Goal: Task Accomplishment & Management: Manage account settings

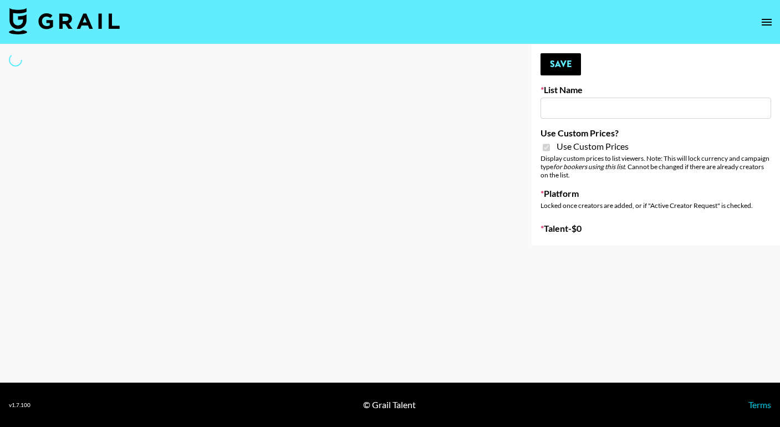
type input "Content Labs for Govee's TV Backlight 3."
checkbox input "true"
select select "Brand"
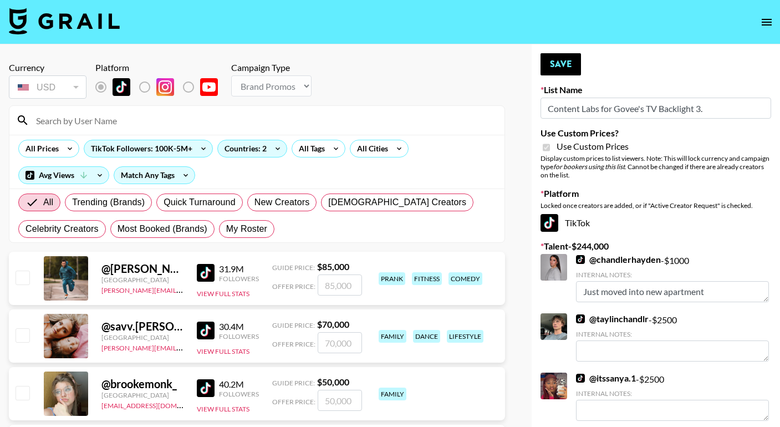
click at [131, 125] on input at bounding box center [263, 120] width 468 height 18
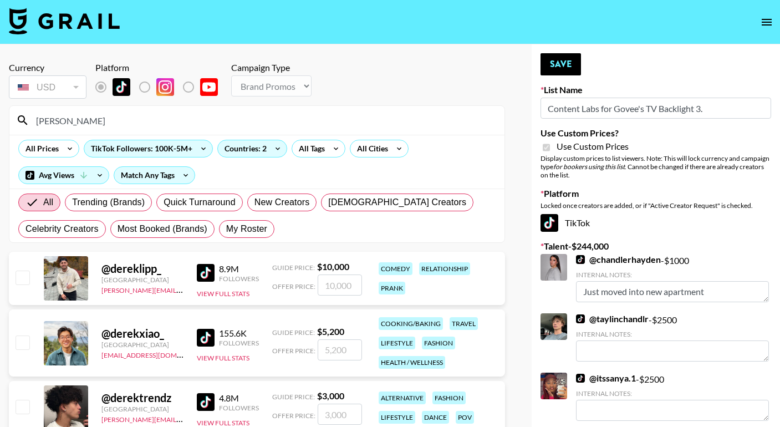
click at [329, 285] on input "number" at bounding box center [340, 284] width 44 height 21
click at [83, 119] on input "Derek" at bounding box center [263, 120] width 468 height 18
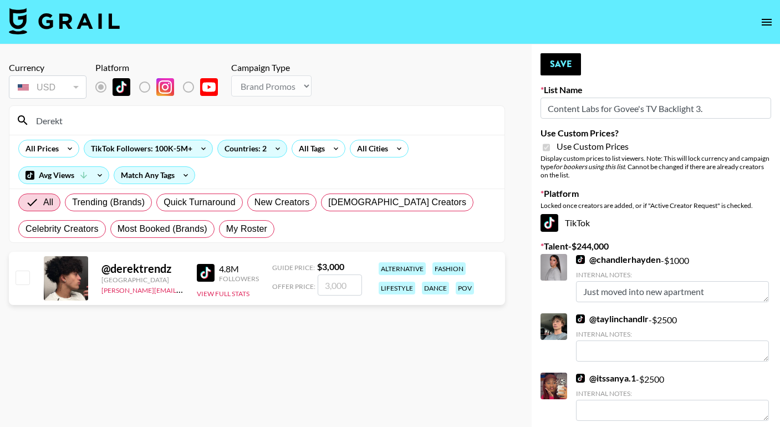
type input "Derekt"
click at [327, 283] on input "number" at bounding box center [340, 284] width 44 height 21
checkbox input "true"
type input "2500"
click at [572, 62] on button "Save" at bounding box center [560, 64] width 40 height 22
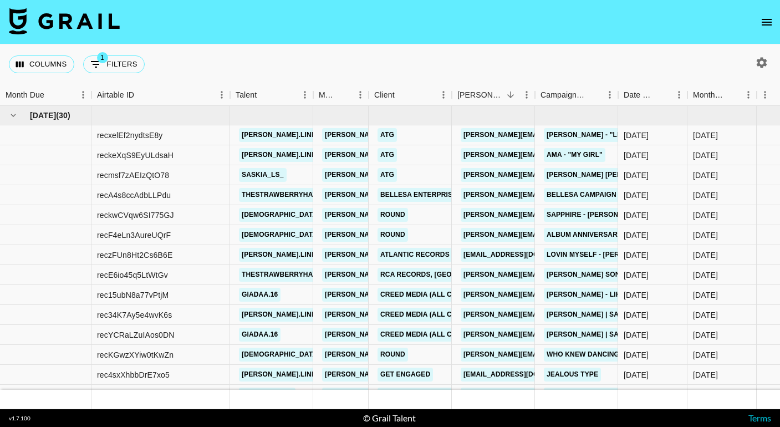
click at [766, 27] on icon "open drawer" at bounding box center [766, 22] width 13 height 13
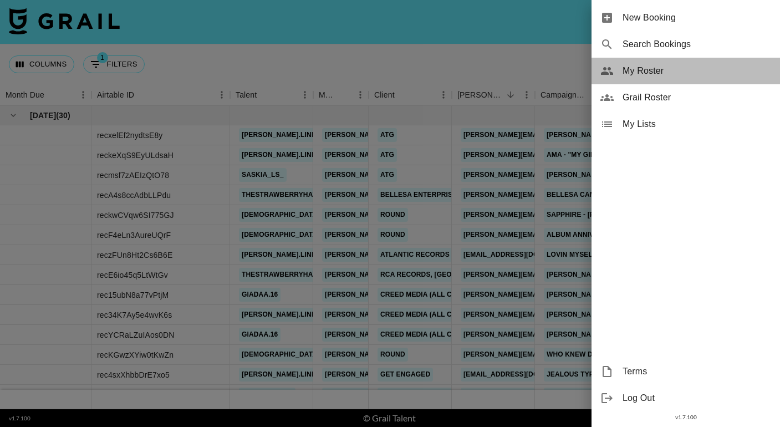
click at [666, 71] on span "My Roster" at bounding box center [696, 70] width 149 height 13
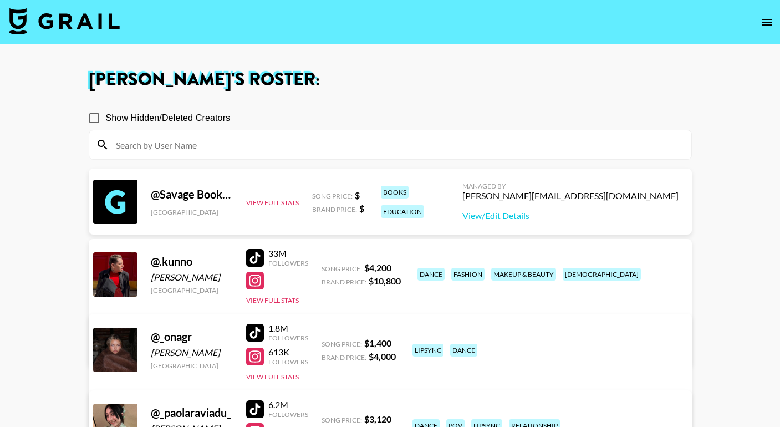
click at [253, 151] on input at bounding box center [396, 145] width 575 height 18
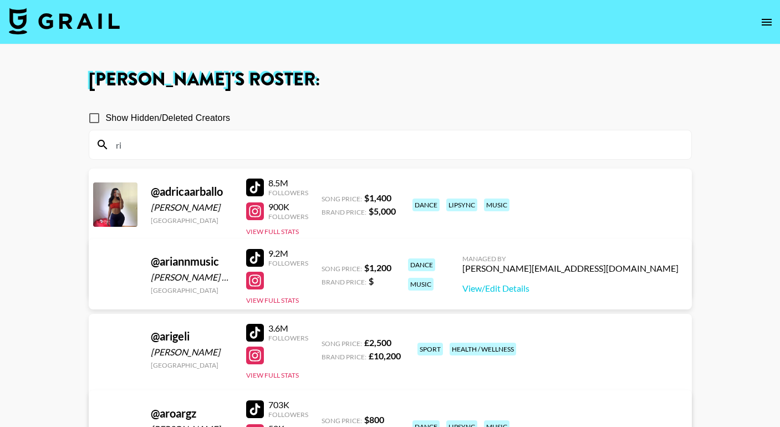
type input "rif"
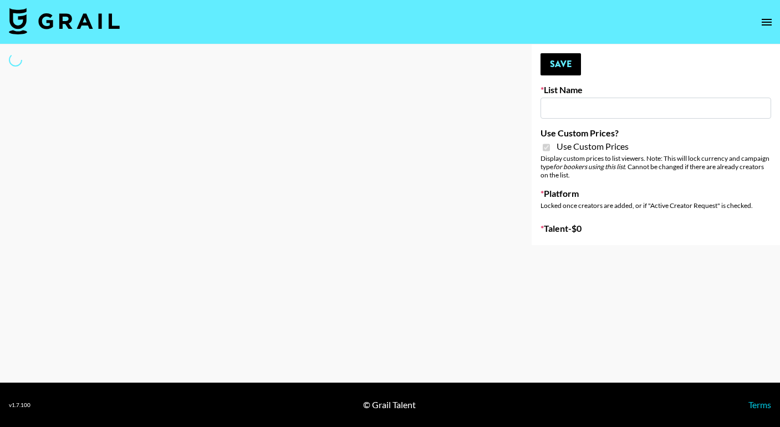
type input "FaceApp - 3rd Sept"
checkbox input "true"
select select "Brand"
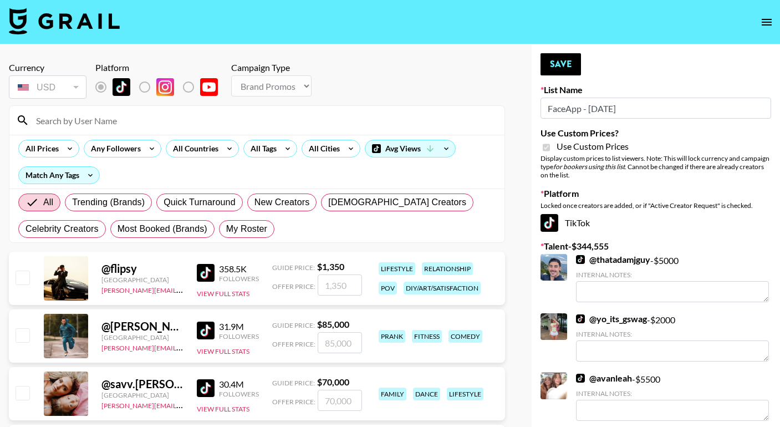
click at [161, 120] on input at bounding box center [263, 120] width 468 height 18
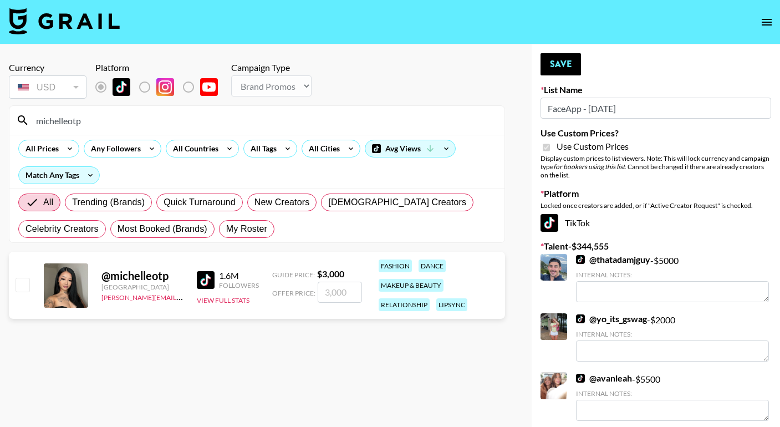
type input "michelleotp"
click at [23, 288] on input "checkbox" at bounding box center [22, 284] width 13 height 13
checkbox input "true"
type input "3000"
click at [561, 61] on button "Save" at bounding box center [560, 64] width 40 height 22
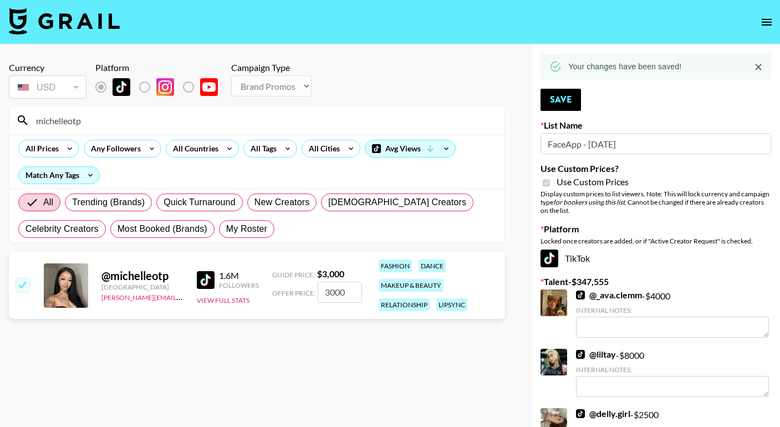
click at [148, 118] on input "michelleotp" at bounding box center [263, 120] width 468 height 18
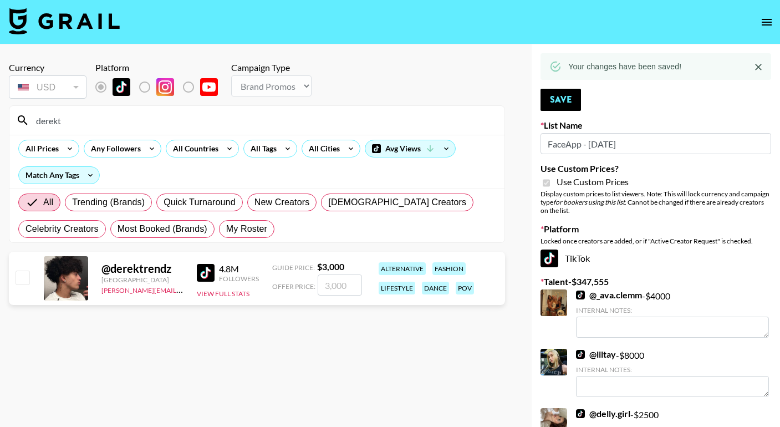
type input "derekt"
click at [19, 279] on input "checkbox" at bounding box center [22, 276] width 13 height 13
checkbox input "true"
type input "3000"
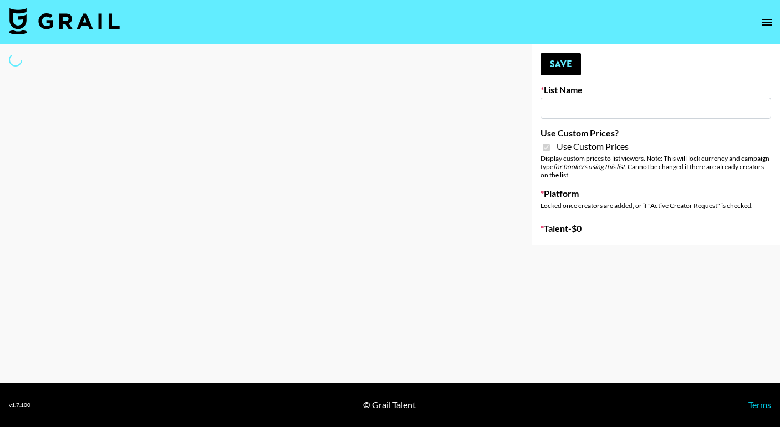
type input "Axis-Y - [DATE]"
checkbox input "true"
select select "Brand"
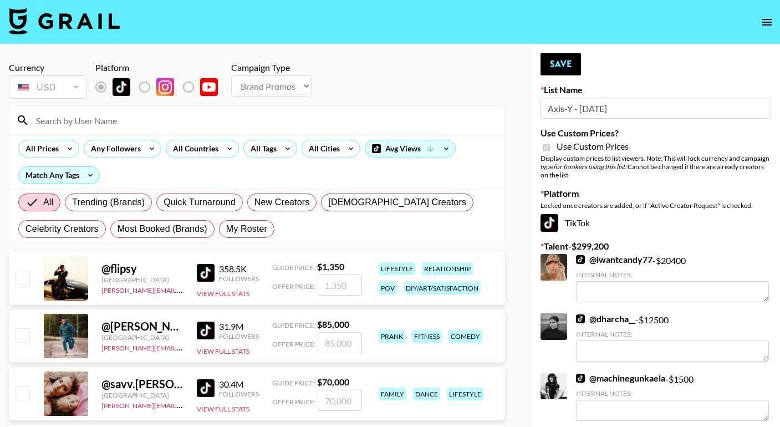
click at [169, 127] on input at bounding box center [263, 120] width 468 height 18
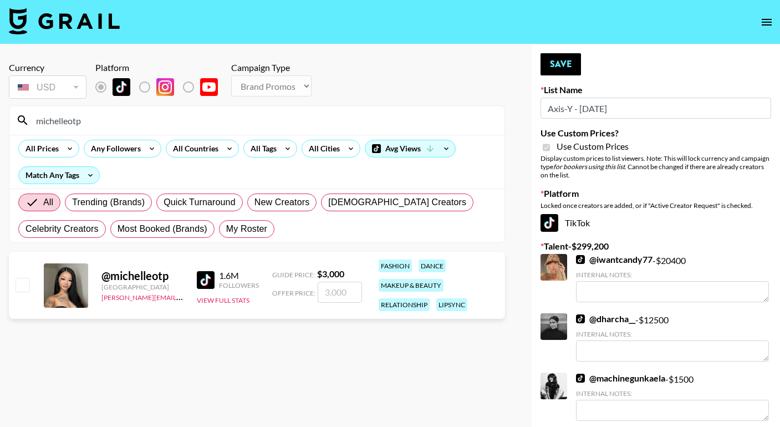
type input "michelleotp"
click at [20, 290] on input "checkbox" at bounding box center [22, 284] width 13 height 13
checkbox input "true"
type input "3000"
click at [334, 289] on input "3000" at bounding box center [340, 291] width 44 height 21
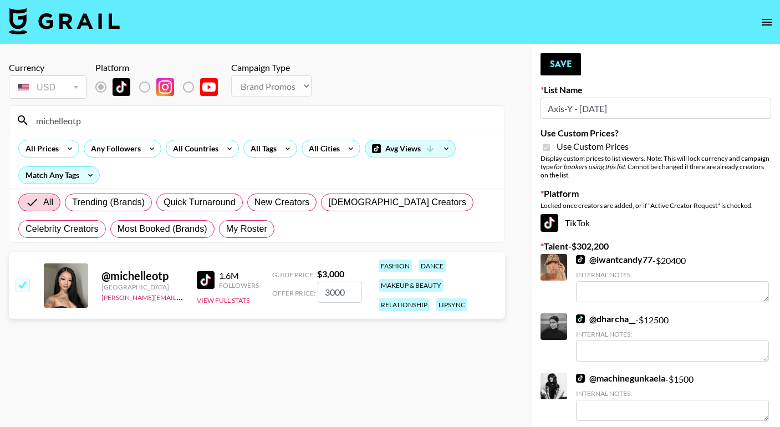
click at [334, 289] on input "3000" at bounding box center [340, 291] width 44 height 21
checkbox input "false"
checkbox input "true"
type input "2500"
click at [567, 70] on button "Save" at bounding box center [560, 64] width 40 height 22
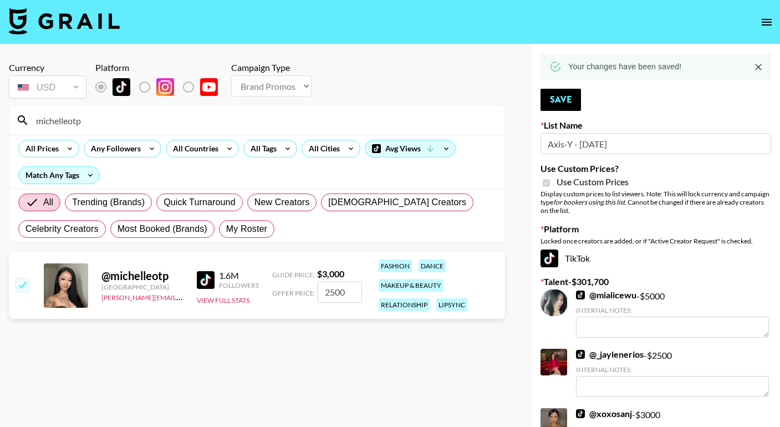
click at [218, 115] on input "michelleotp" at bounding box center [263, 120] width 468 height 18
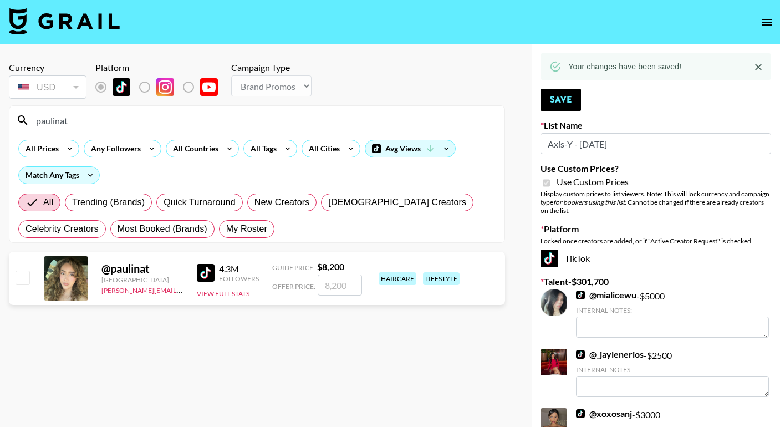
type input "paulinat"
click at [335, 282] on input "number" at bounding box center [340, 284] width 44 height 21
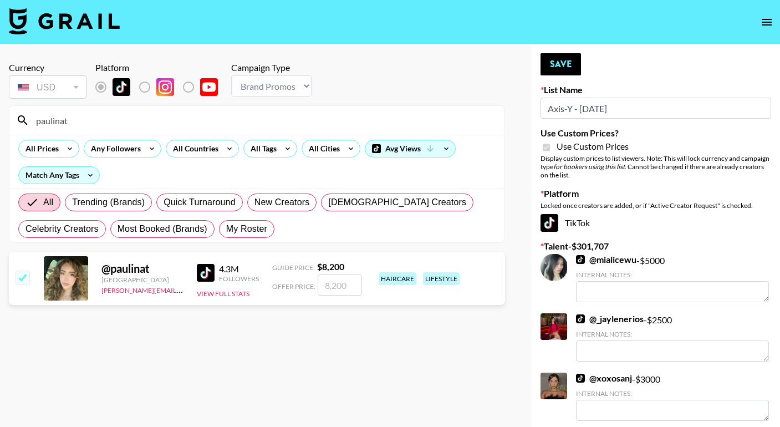
checkbox input "true"
type input "700"
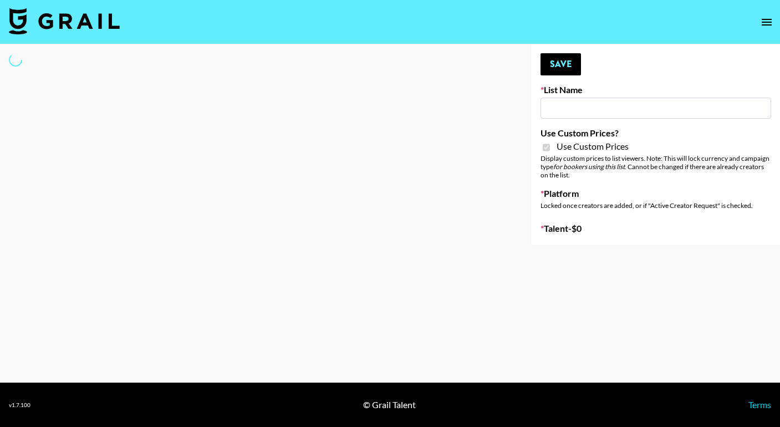
type input "Arya - [DATE]"
checkbox input "true"
select select "Brand"
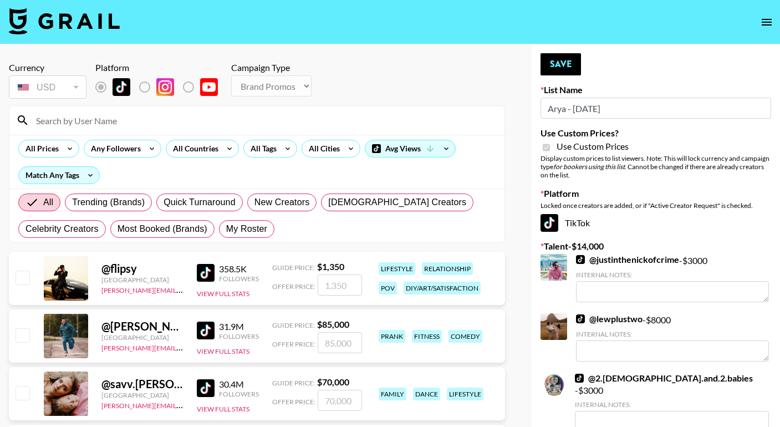
click at [135, 121] on input at bounding box center [263, 120] width 468 height 18
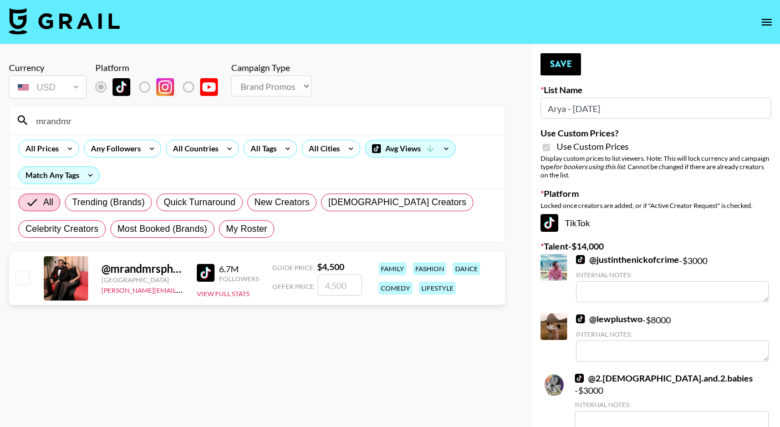
type input "mrandmr"
click at [326, 283] on input "number" at bounding box center [340, 284] width 44 height 21
checkbox input "true"
type input "4000"
click at [572, 64] on button "Save" at bounding box center [560, 64] width 40 height 22
